Goal: Contribute content

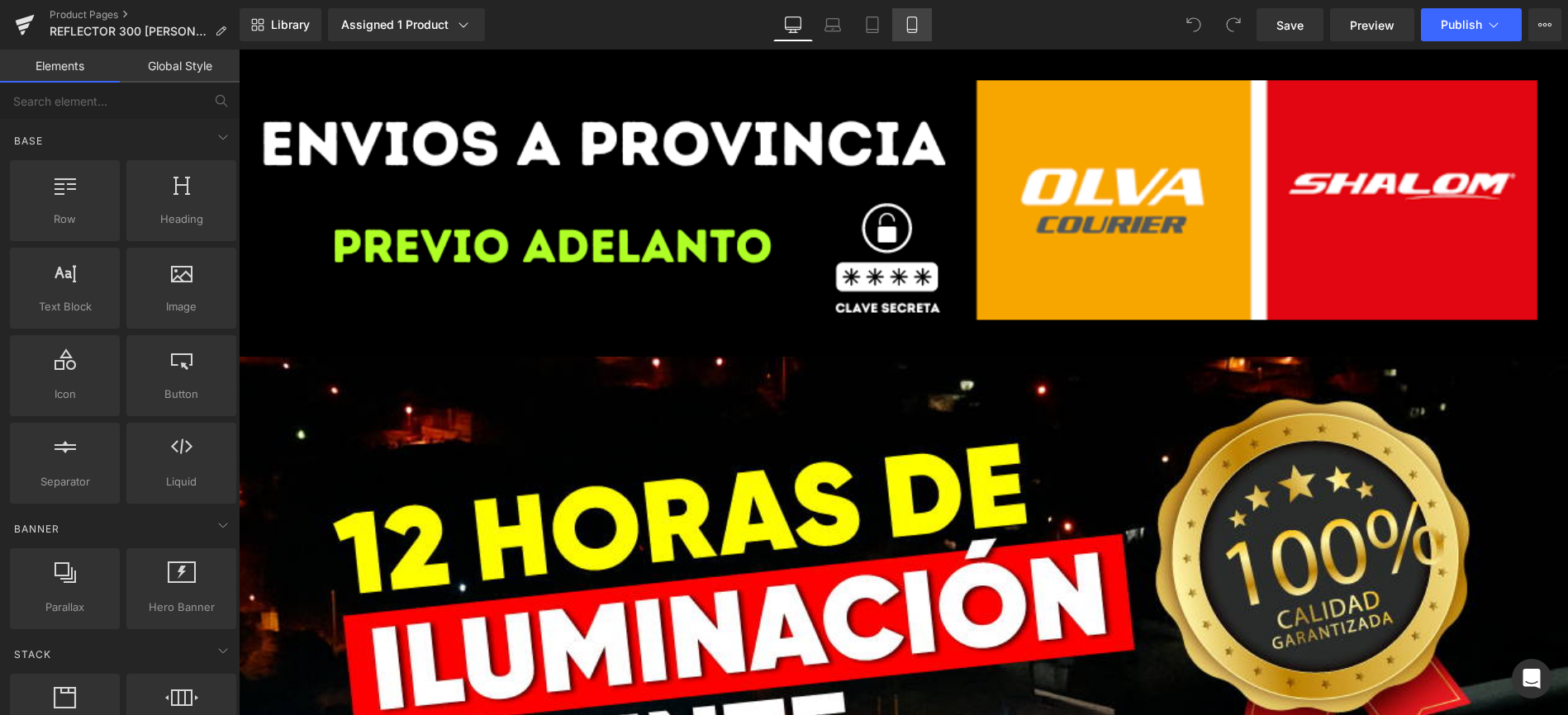
click at [921, 36] on link "Mobile" at bounding box center [912, 25] width 39 height 33
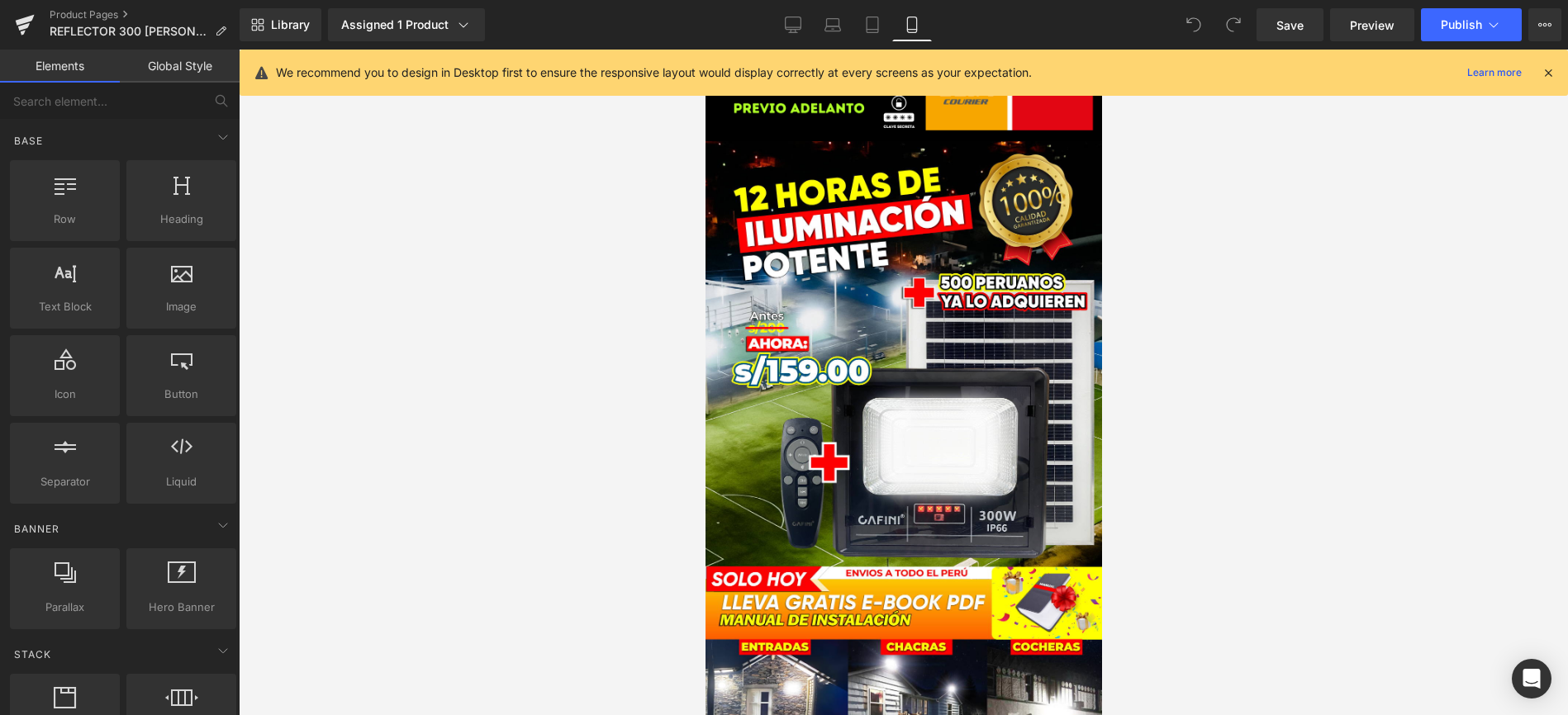
click at [1550, 73] on icon at bounding box center [1549, 73] width 15 height 15
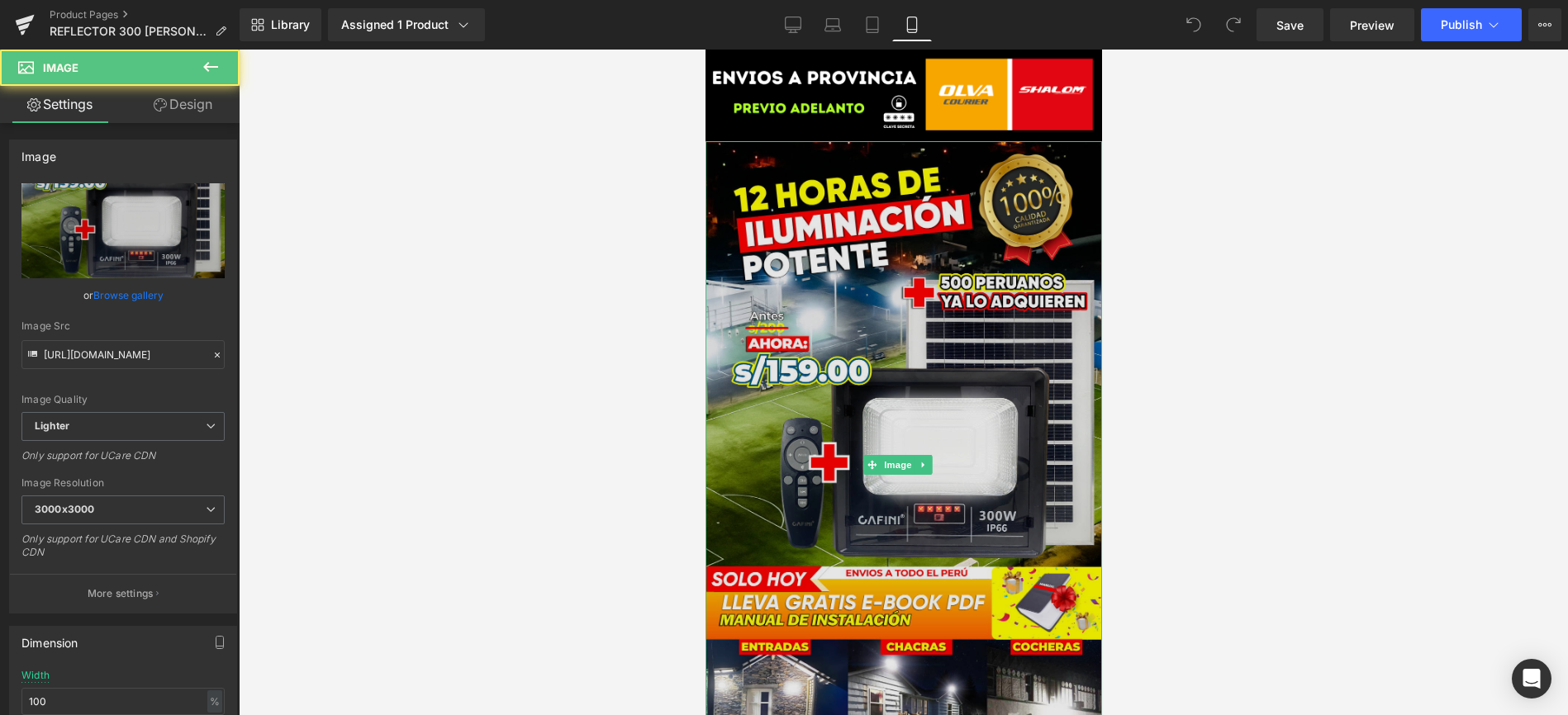
click at [923, 350] on img at bounding box center [903, 464] width 396 height 647
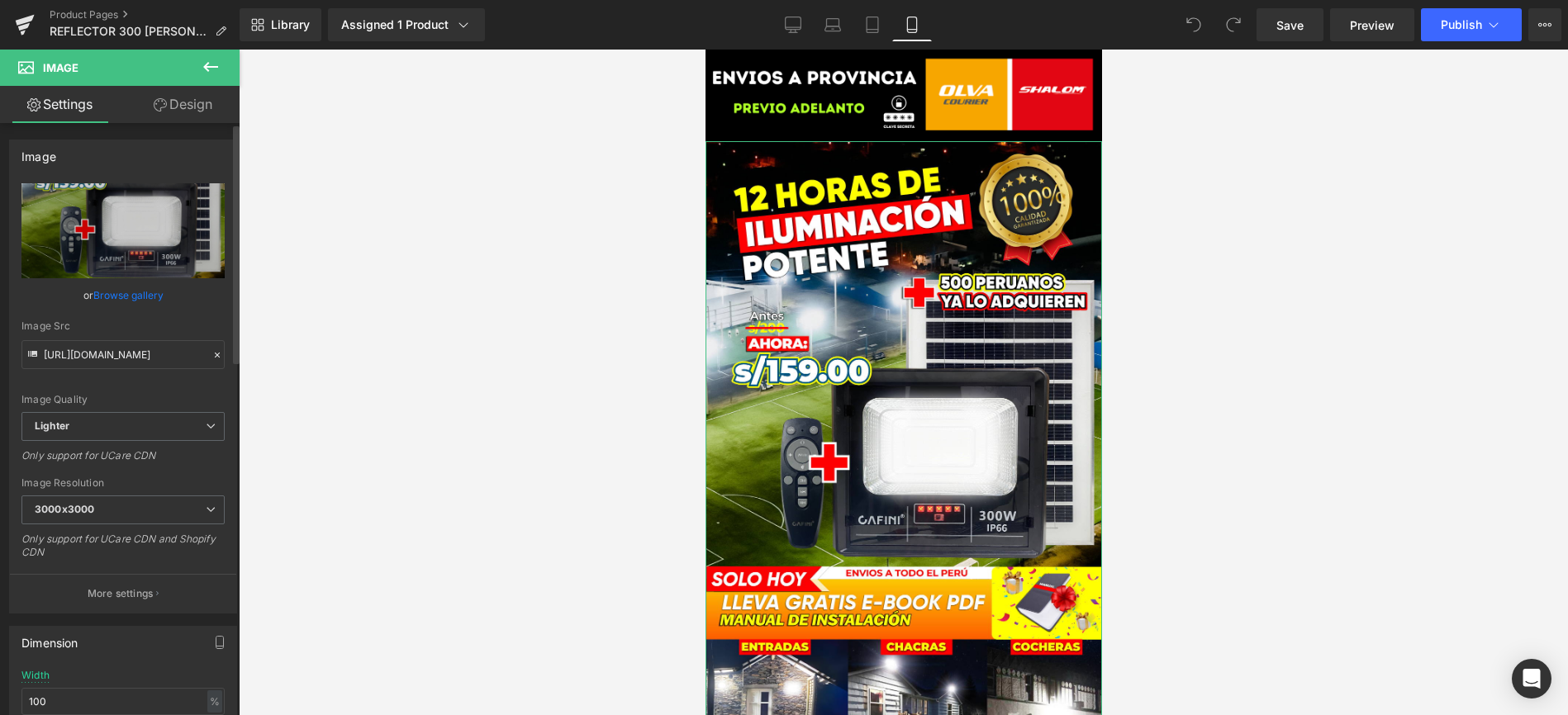
click at [113, 290] on link "Browse gallery" at bounding box center [129, 295] width 70 height 29
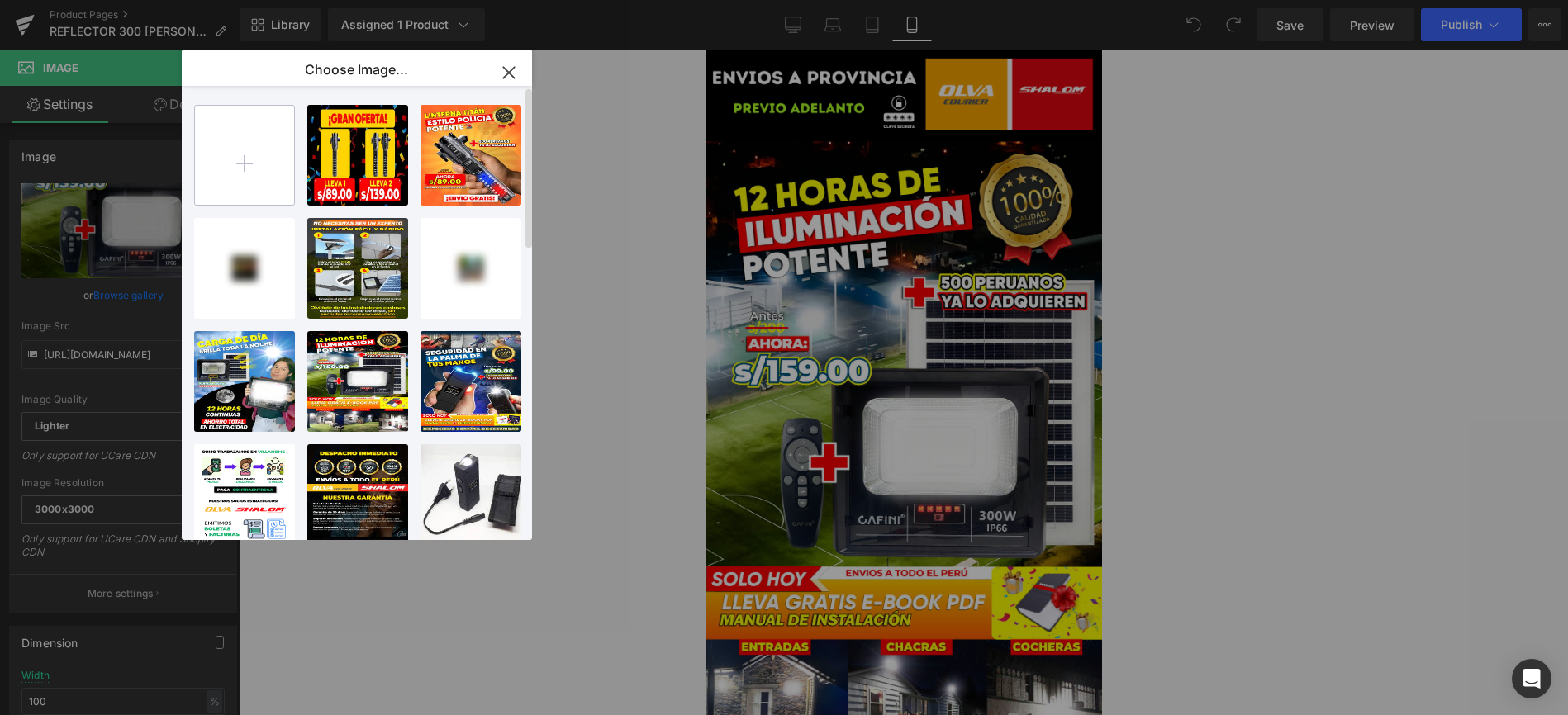
click at [258, 171] on input "file" at bounding box center [244, 155] width 99 height 99
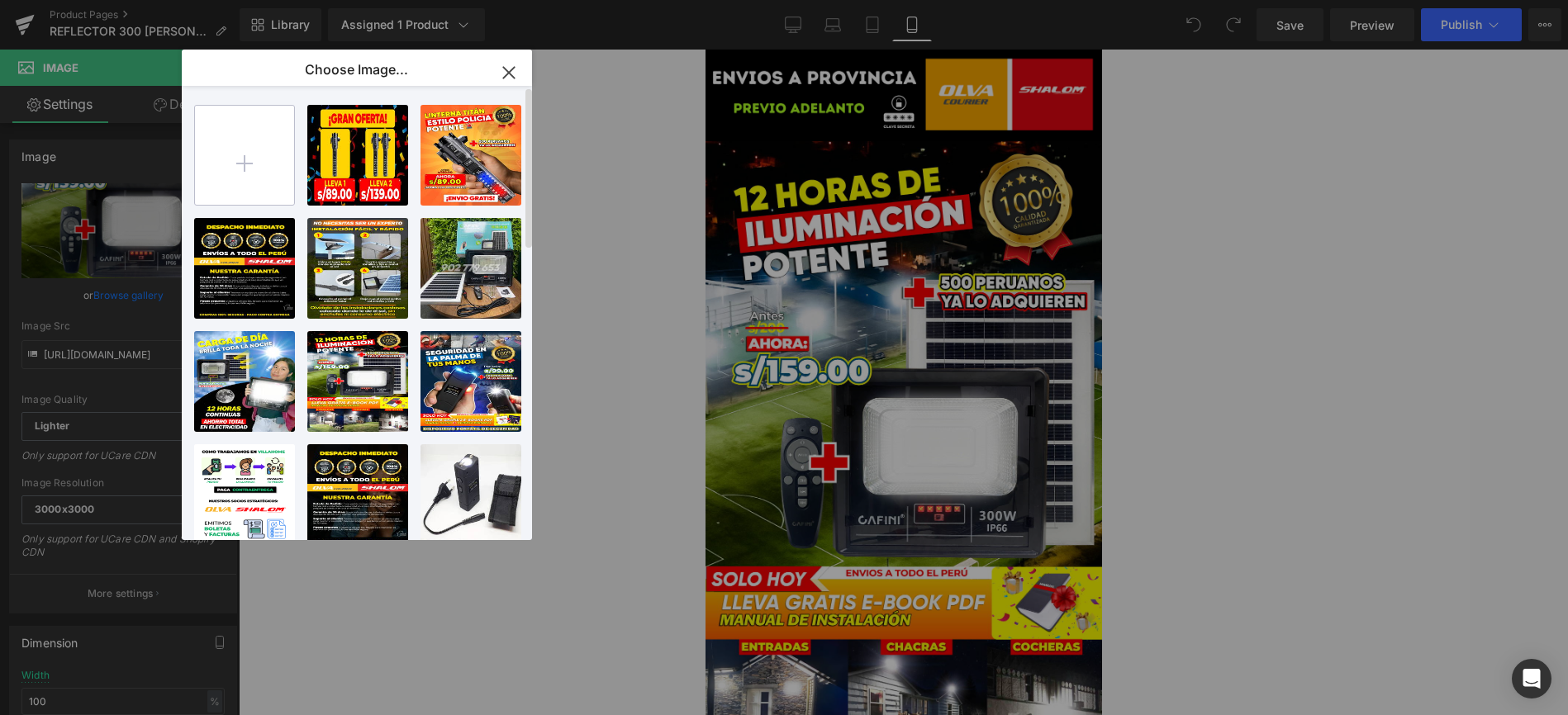
type input "C:\fakepath\PORTADA139-CAFINI.png"
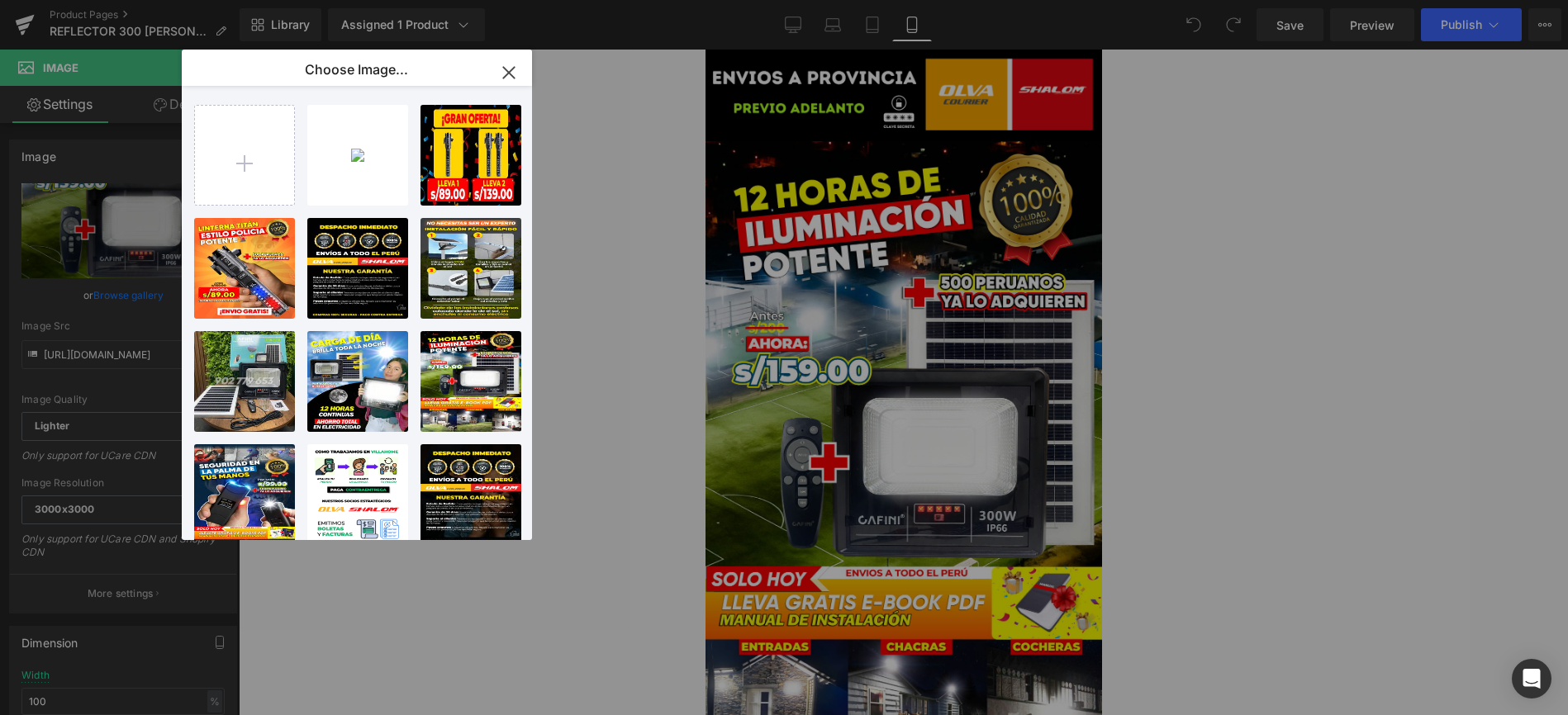
click at [0, 0] on div "PORTADA...FINI.png 2.25 MB" at bounding box center [0, 0] width 0 height 0
type input "[URL][DOMAIN_NAME]"
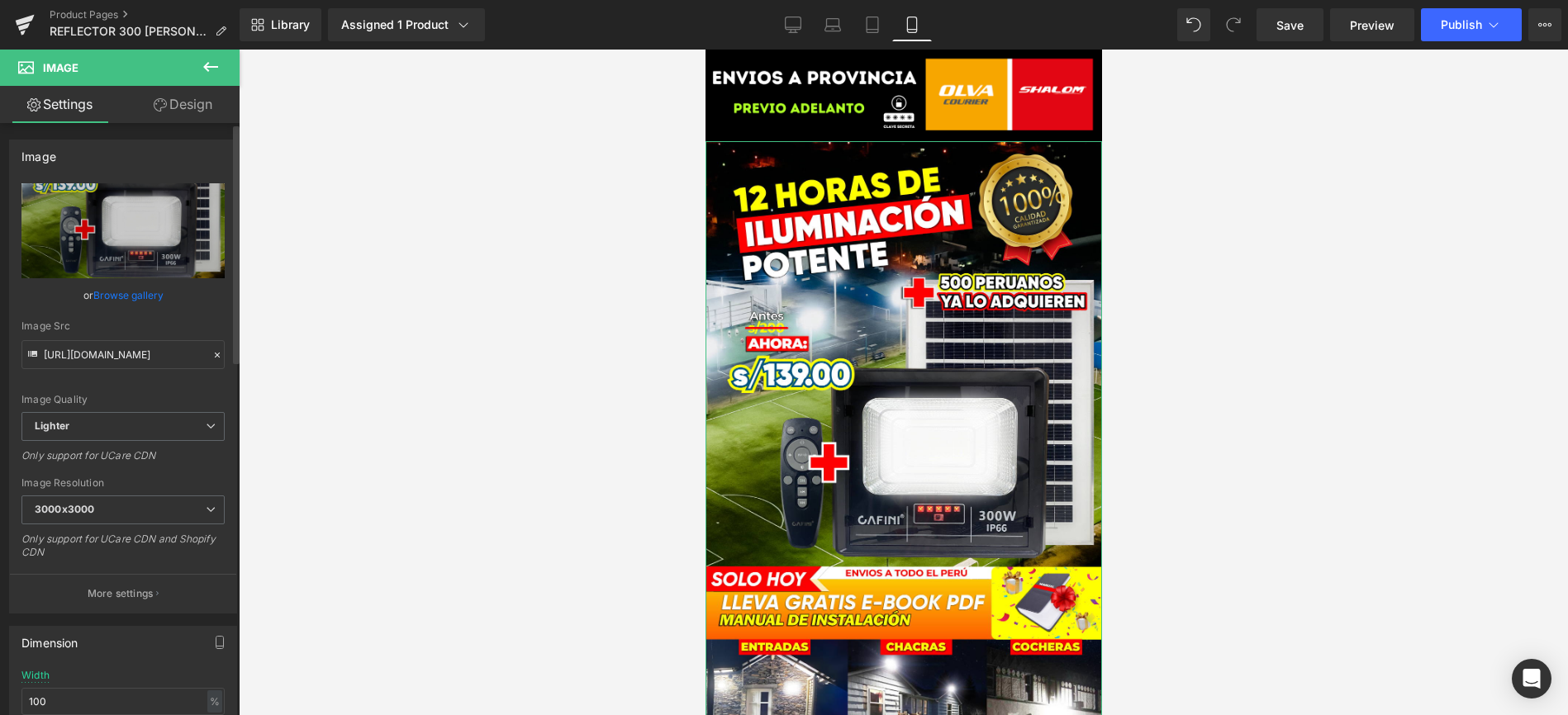
click at [126, 294] on link "Browse gallery" at bounding box center [129, 295] width 70 height 29
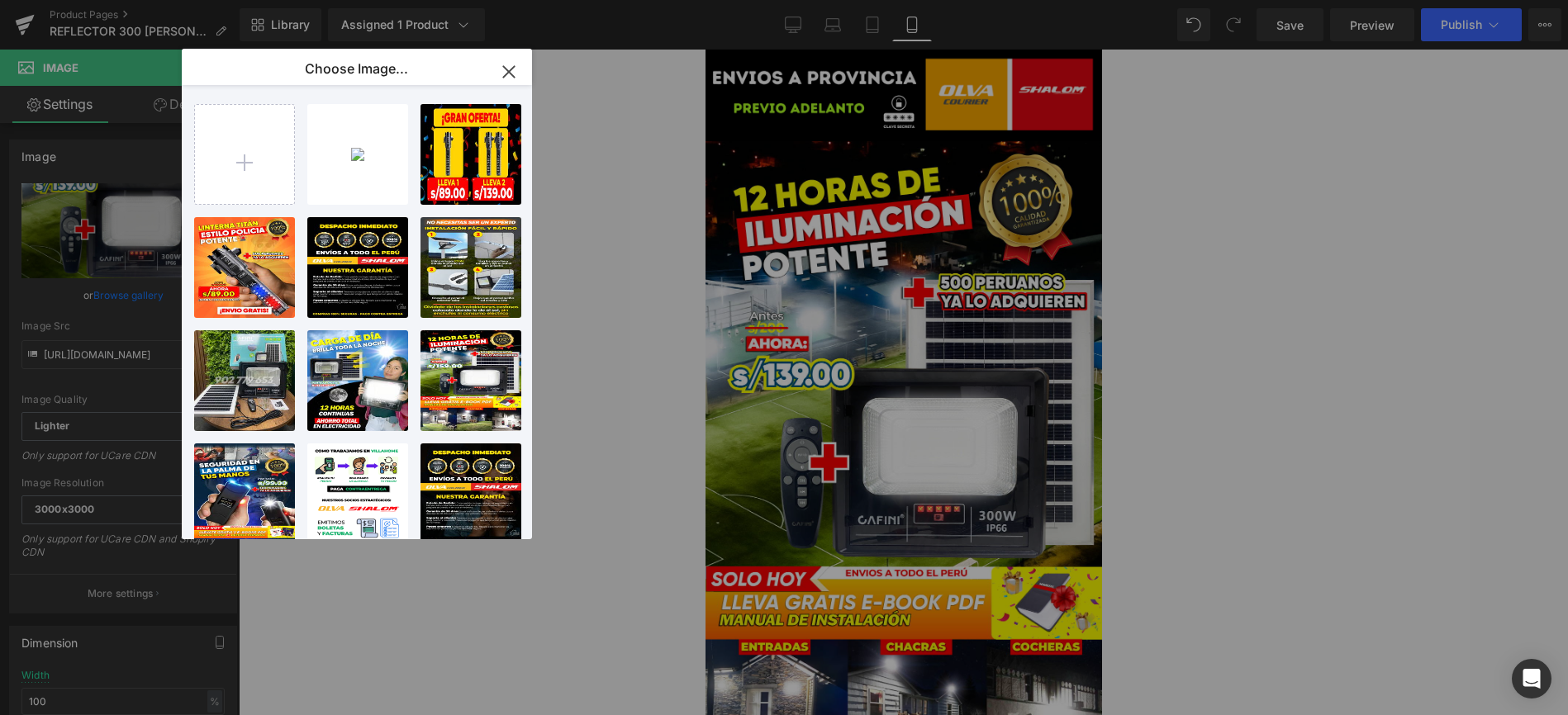
click at [516, 68] on icon "button" at bounding box center [509, 72] width 27 height 27
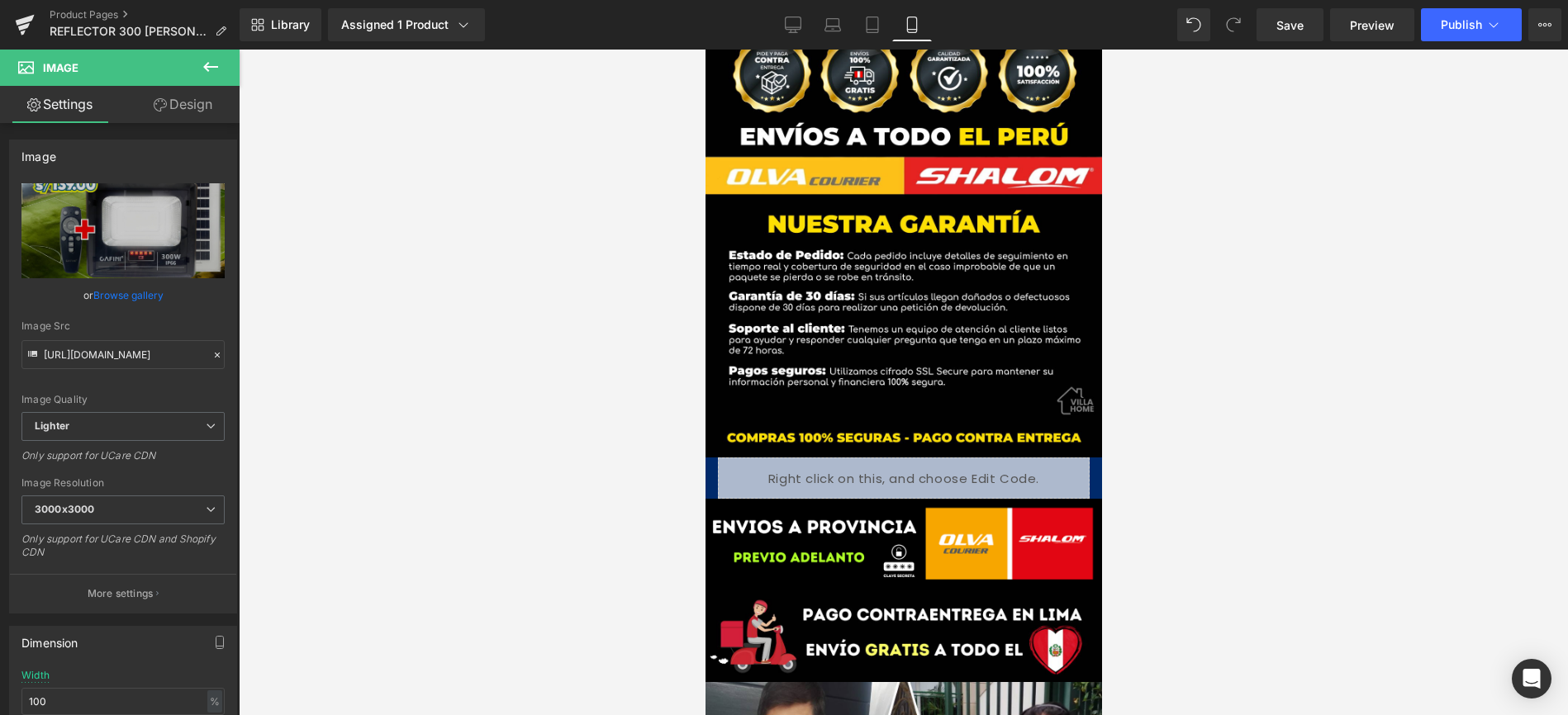
scroll to position [4707, 0]
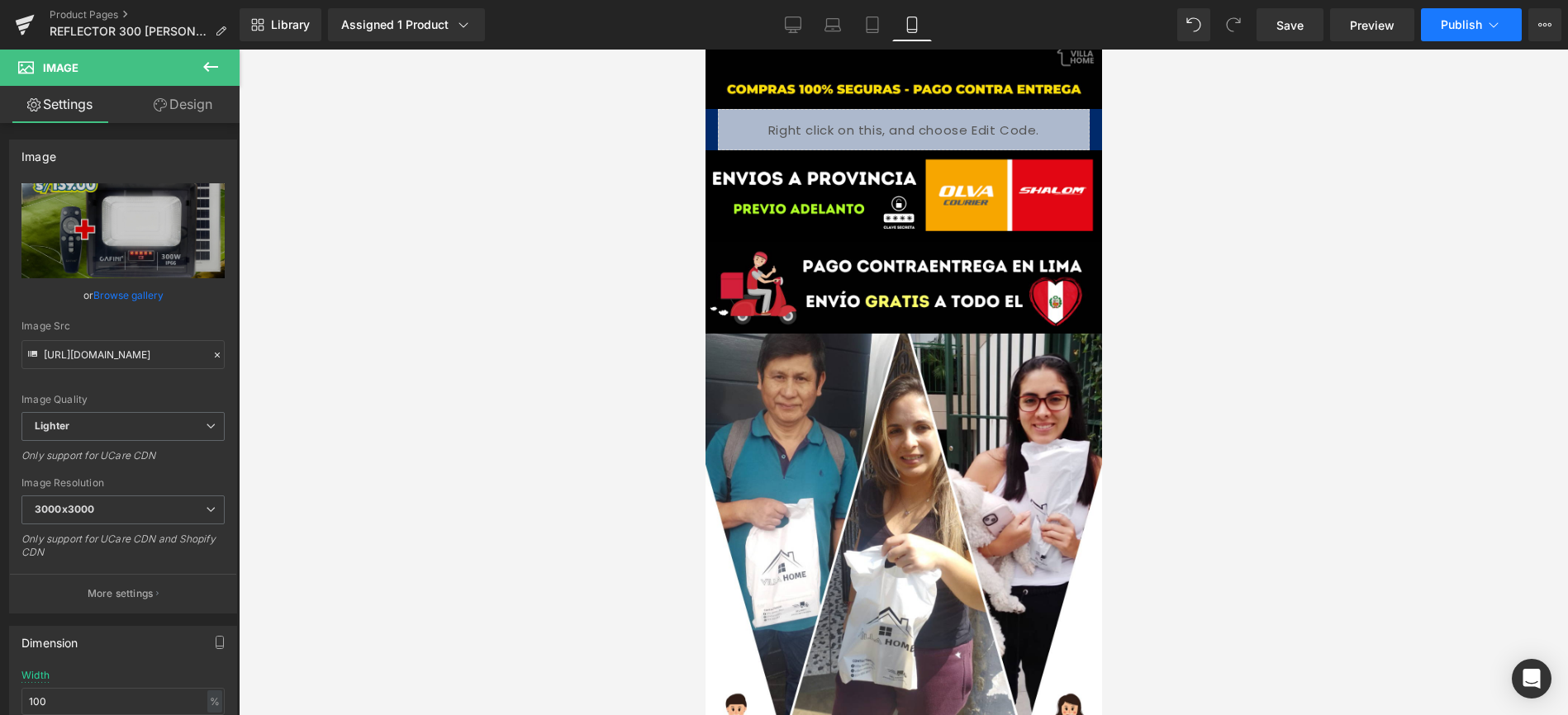
click at [1443, 31] on span "Publish" at bounding box center [1461, 25] width 41 height 13
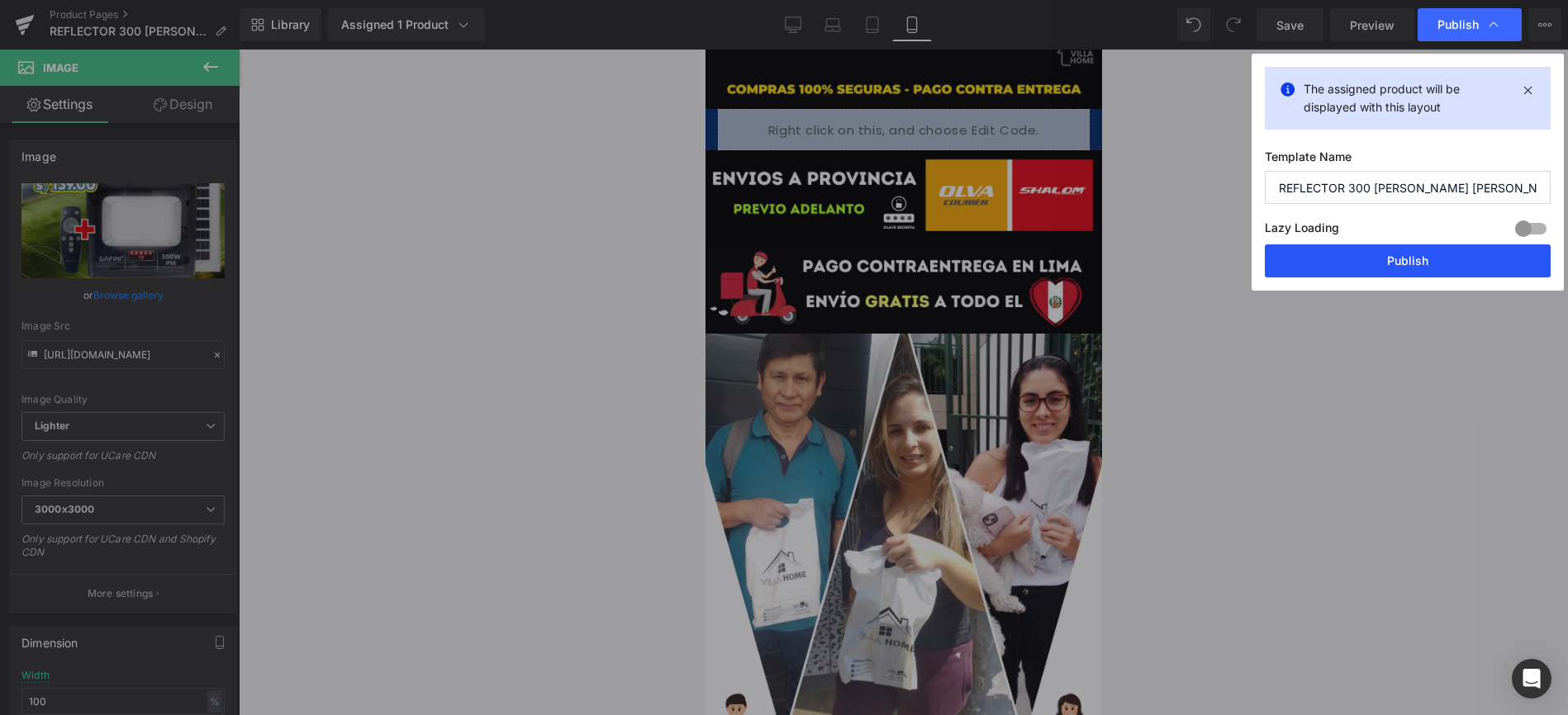
click at [1356, 258] on button "Publish" at bounding box center [1408, 261] width 286 height 33
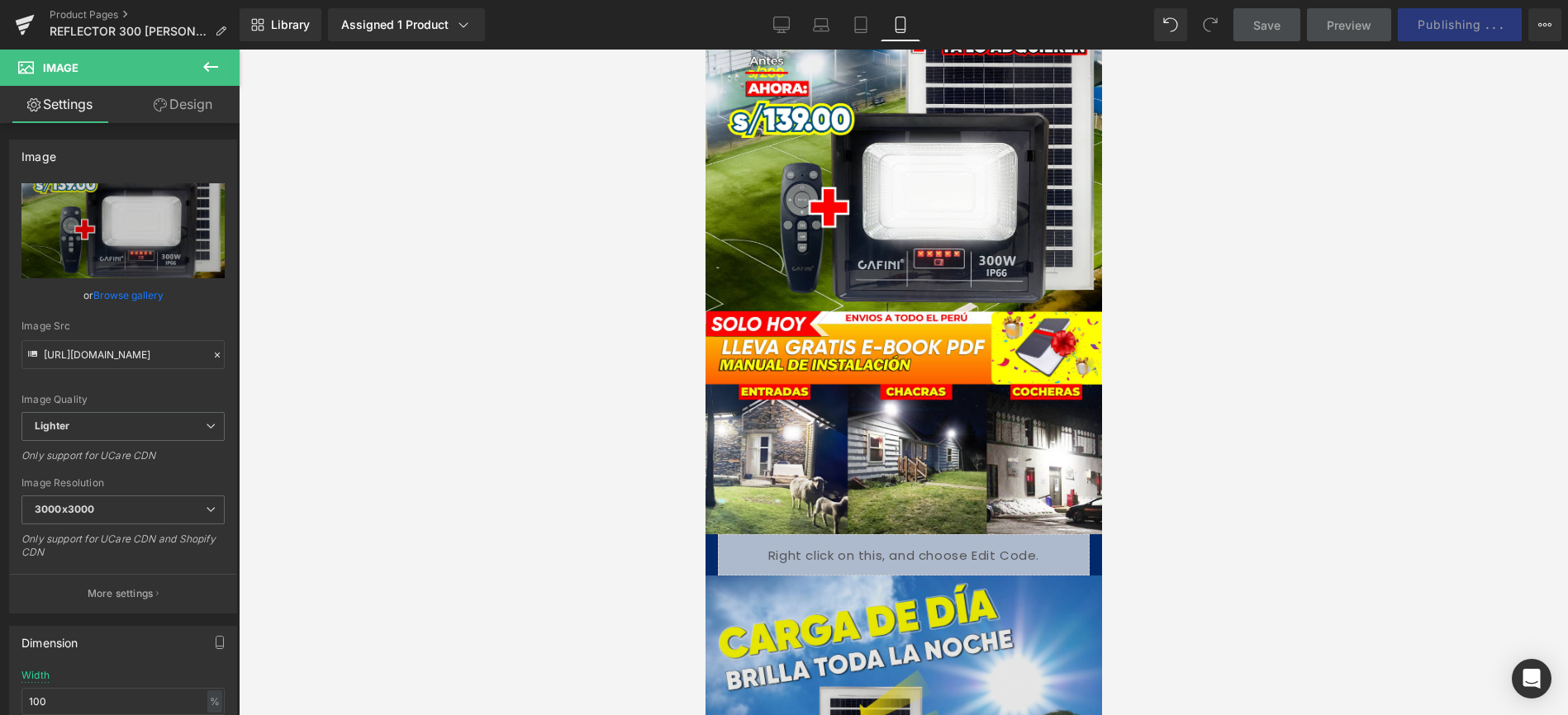
scroll to position [0, 0]
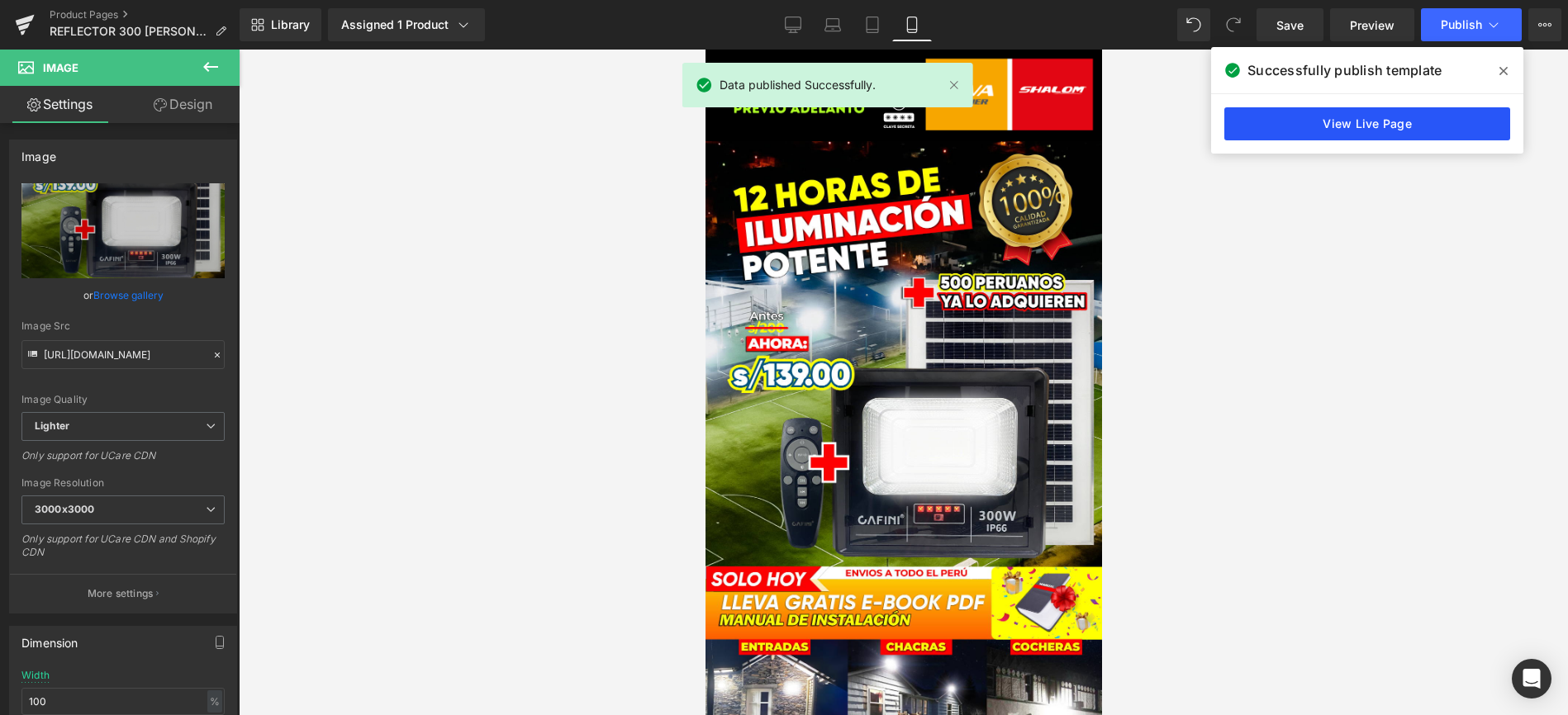
click at [1421, 136] on link "View Live Page" at bounding box center [1367, 124] width 286 height 33
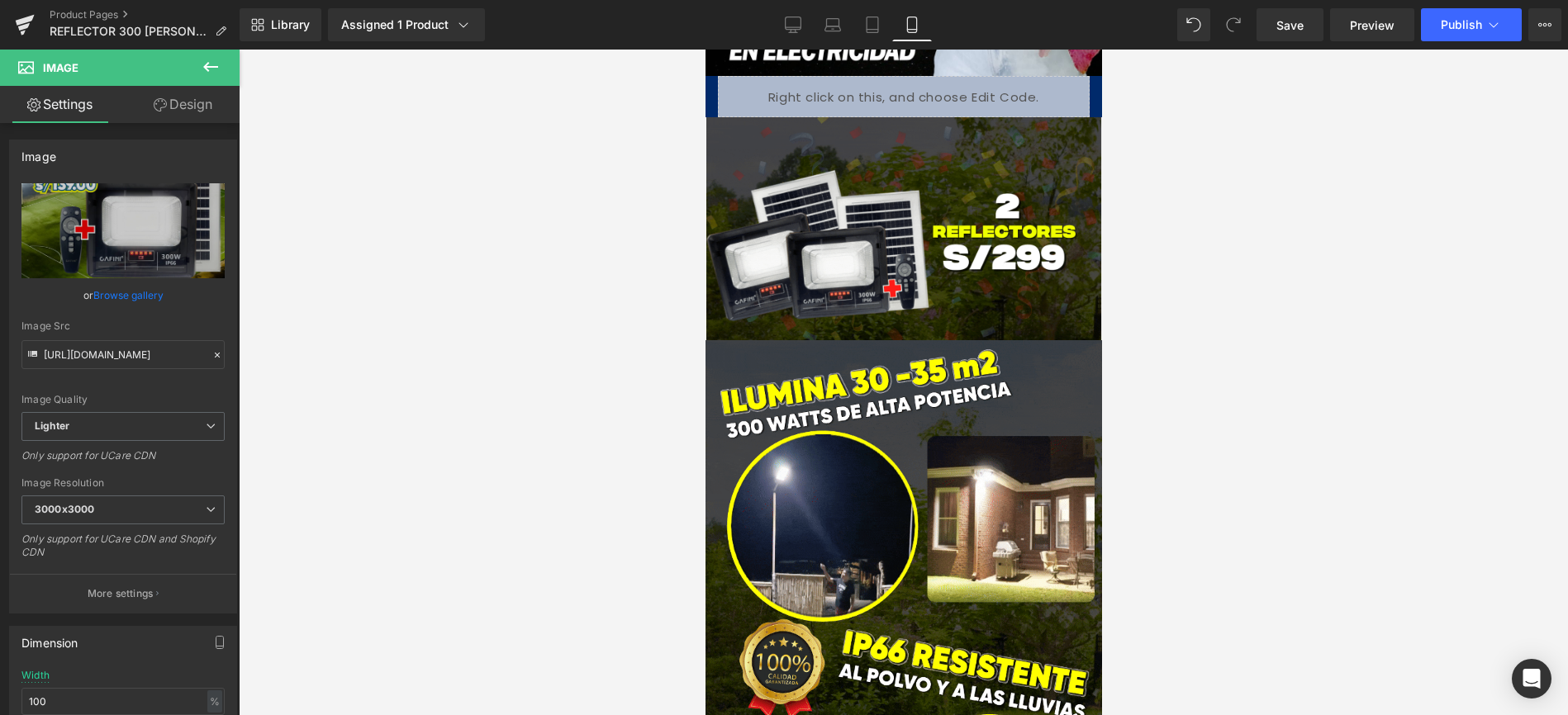
scroll to position [1073, 0]
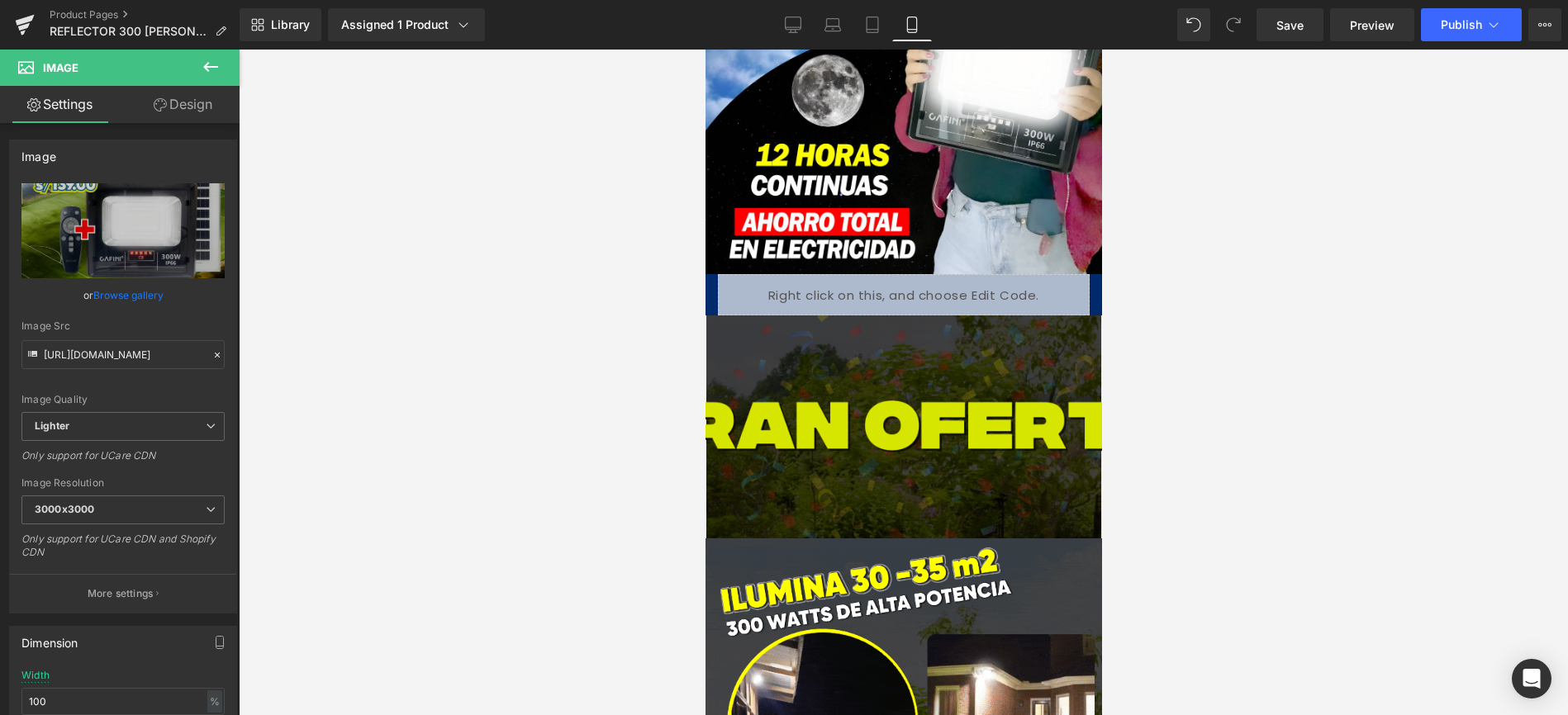
click at [886, 332] on img at bounding box center [903, 427] width 396 height 223
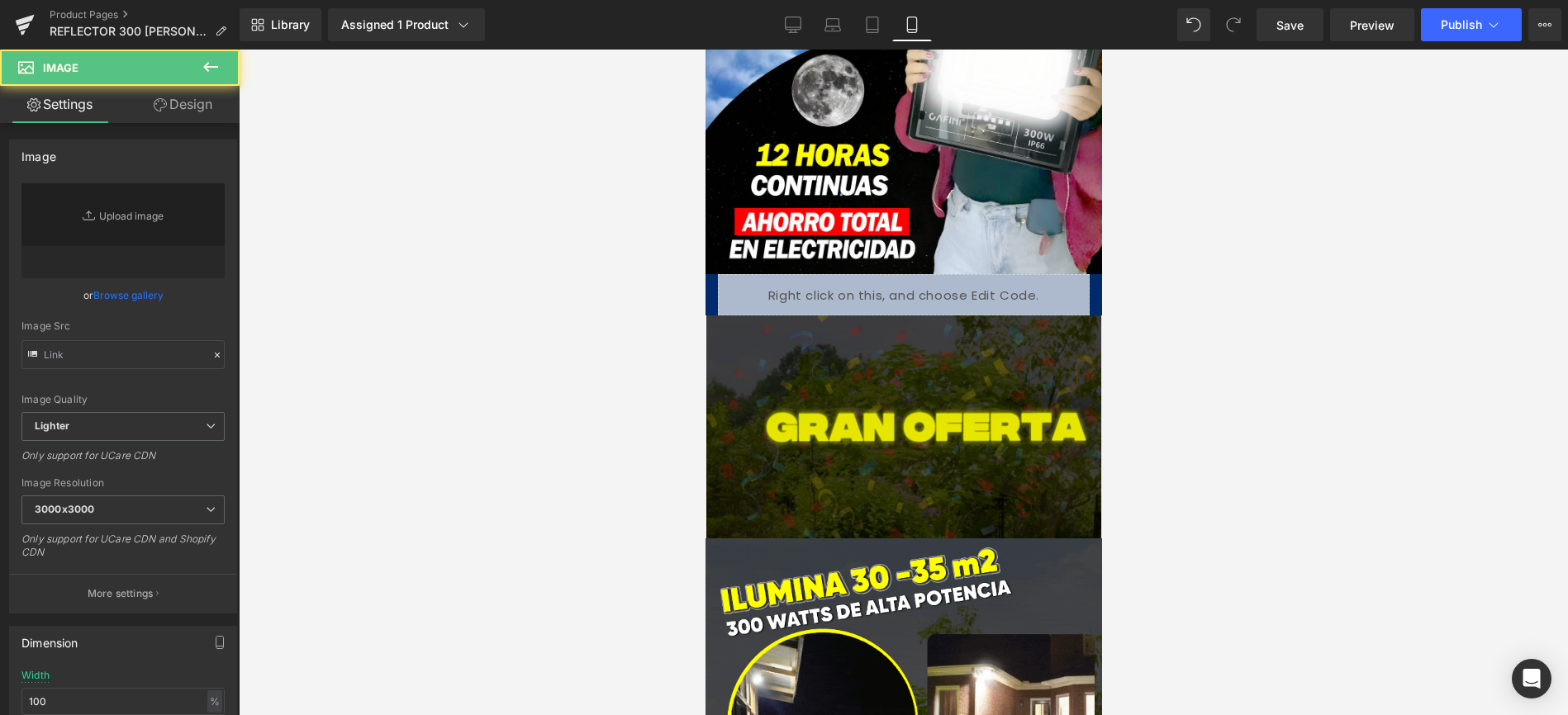
type input "[URL][DOMAIN_NAME]"
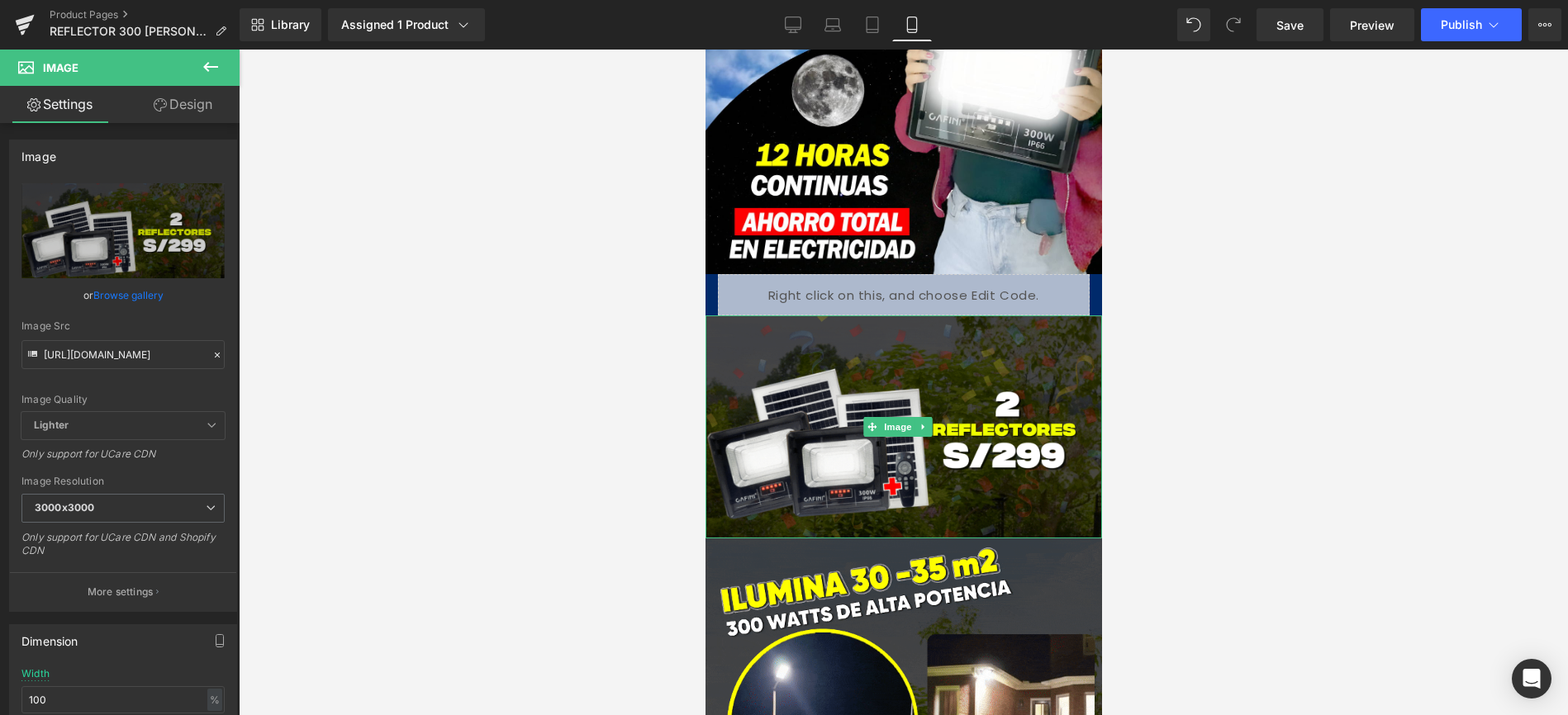
click at [923, 422] on icon at bounding box center [922, 427] width 9 height 10
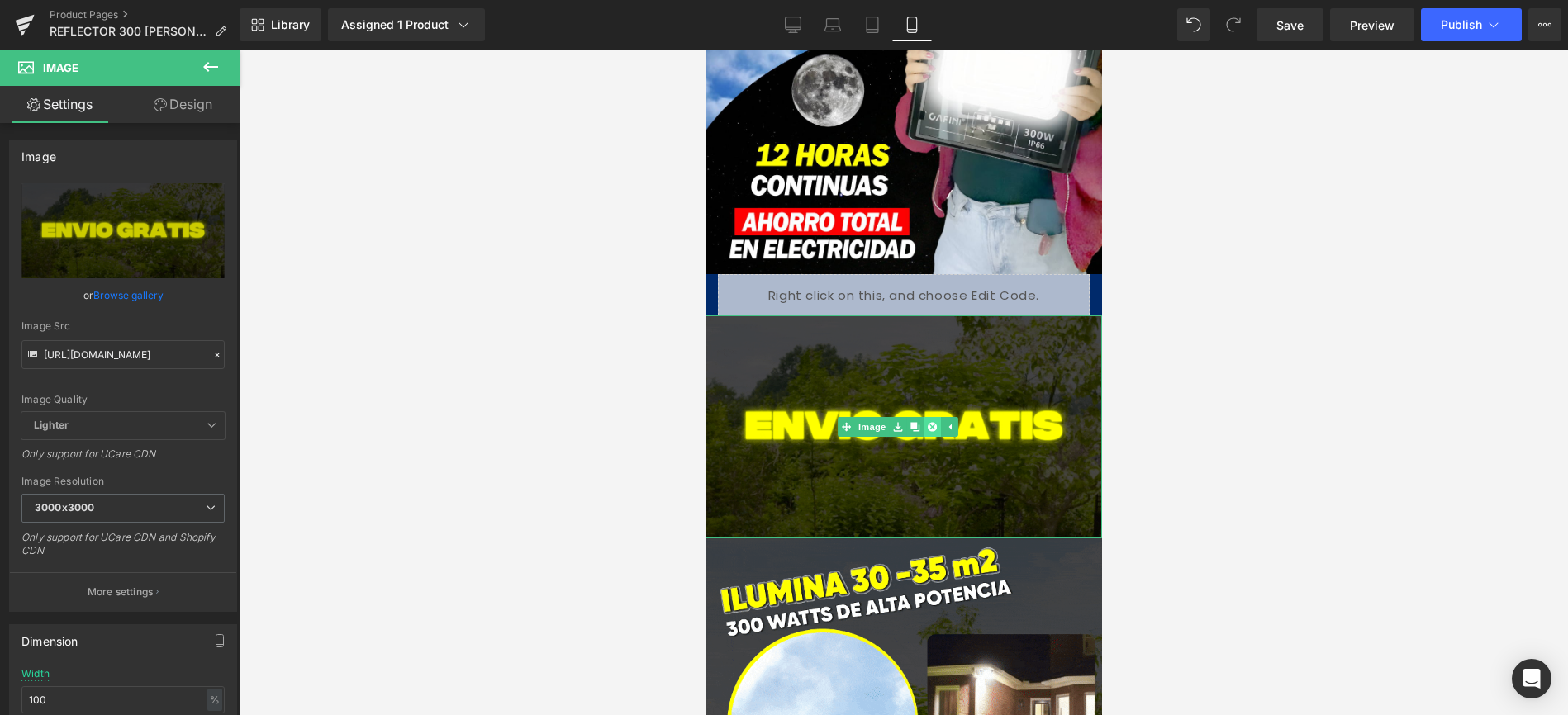
click at [929, 422] on icon at bounding box center [930, 426] width 9 height 9
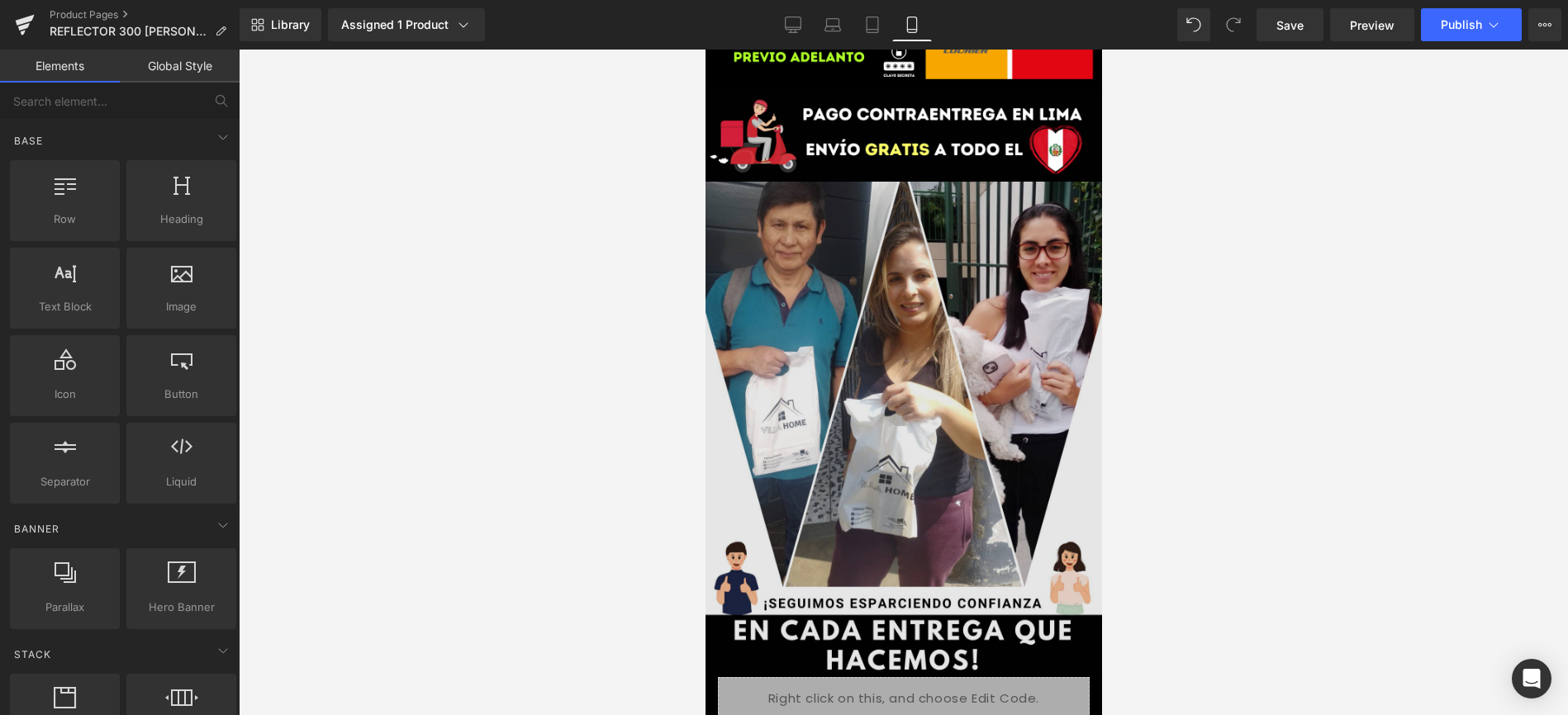
scroll to position [4771, 0]
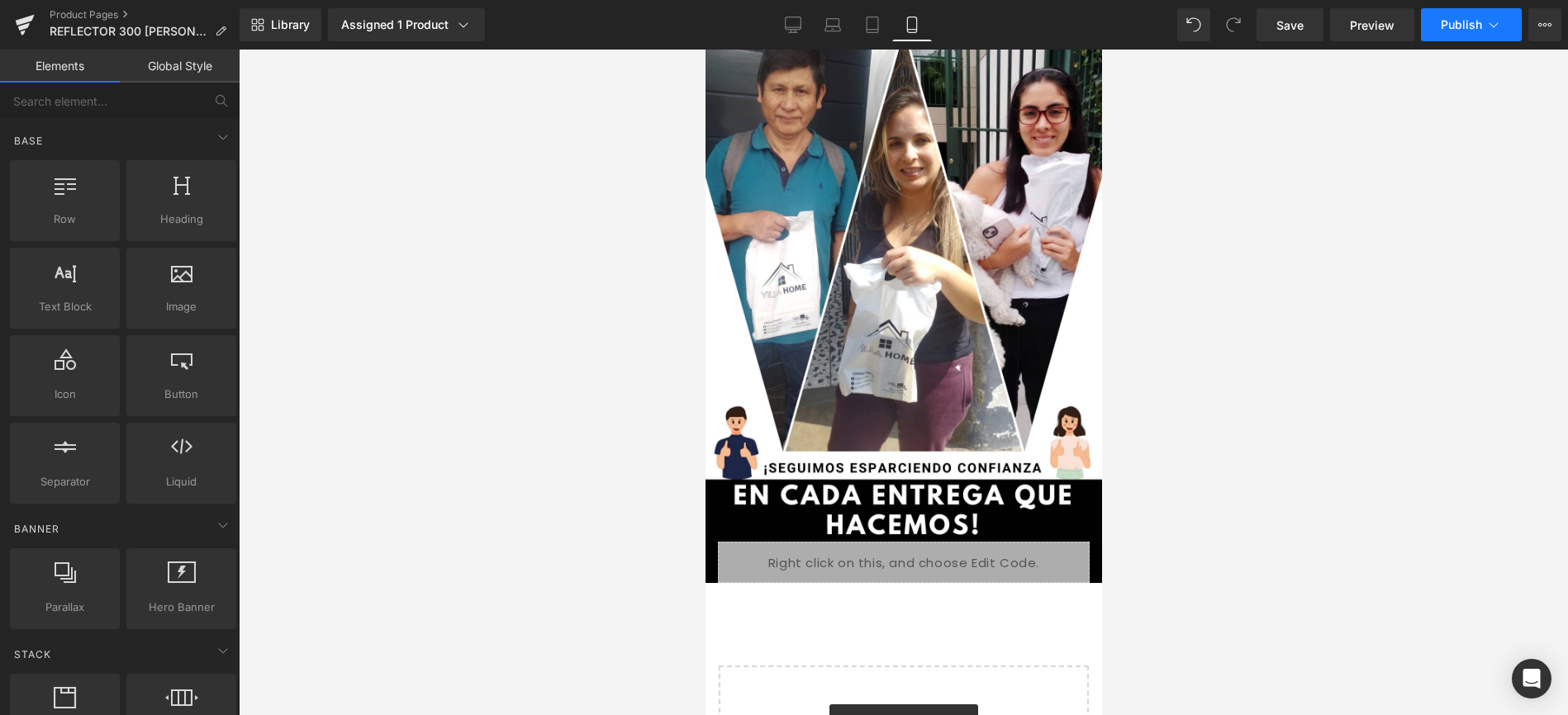
click at [1443, 28] on span "Publish" at bounding box center [1461, 25] width 41 height 13
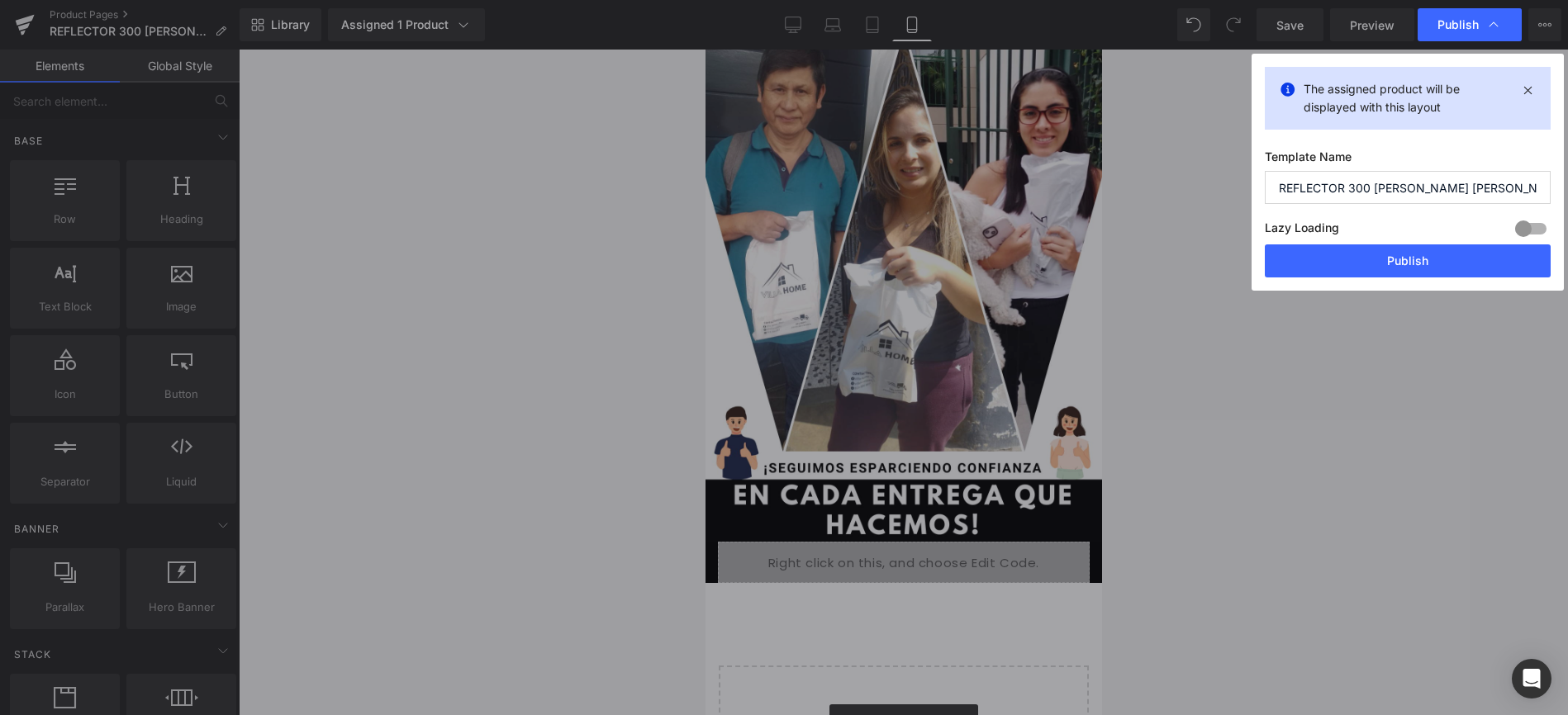
click at [1380, 266] on button "Publish" at bounding box center [1408, 261] width 286 height 33
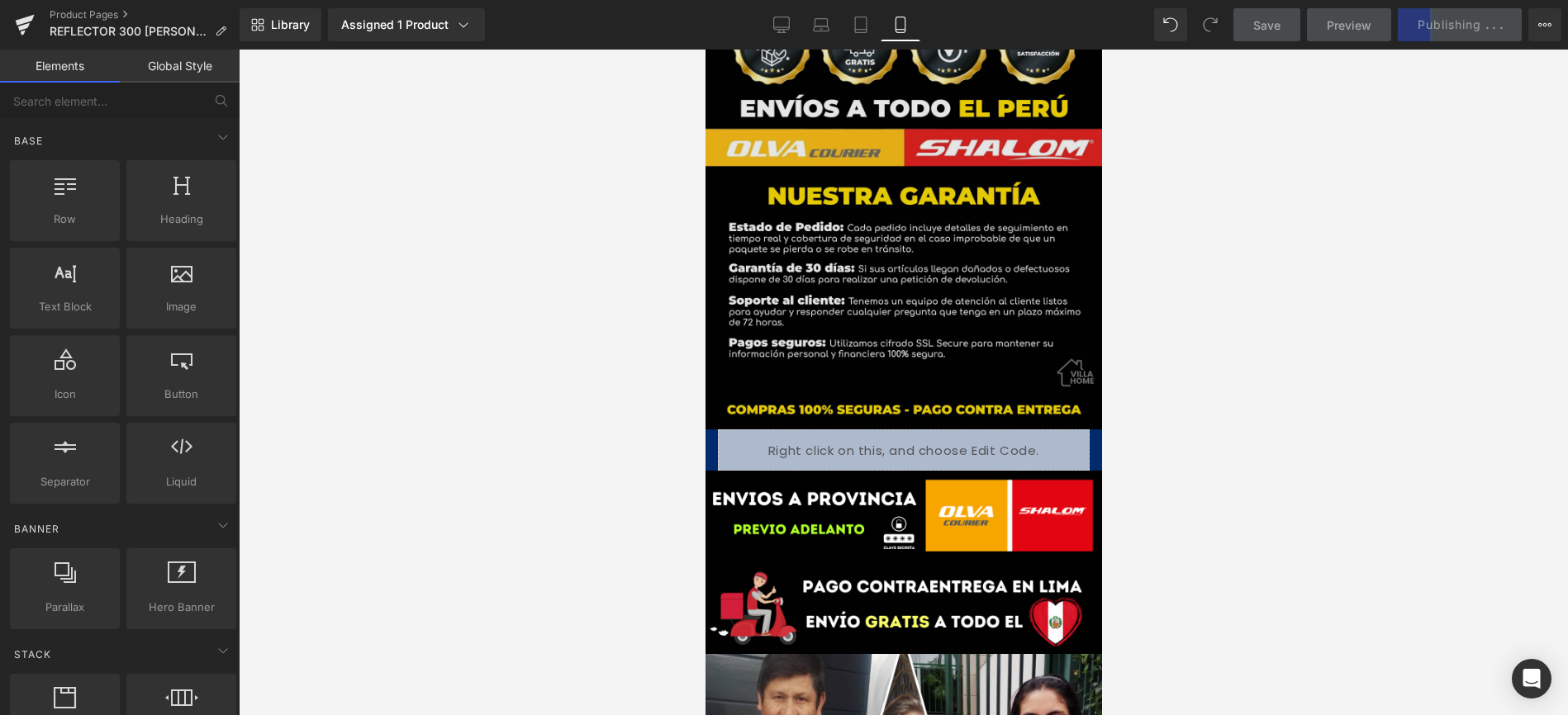
scroll to position [4110, 0]
